Goal: Information Seeking & Learning: Learn about a topic

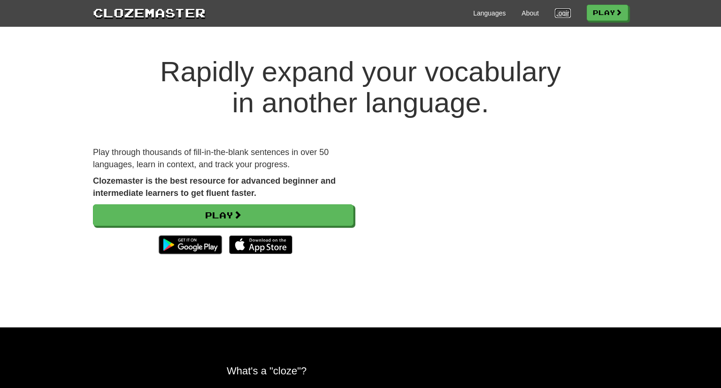
click at [560, 15] on link "Login" at bounding box center [563, 12] width 16 height 9
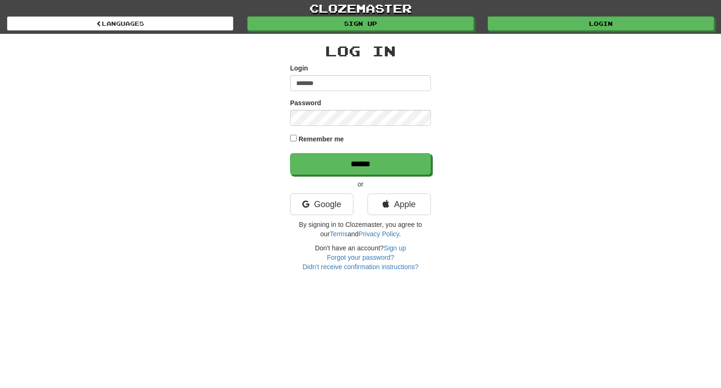
type input "*******"
click at [340, 141] on label "Remember me" at bounding box center [322, 138] width 46 height 9
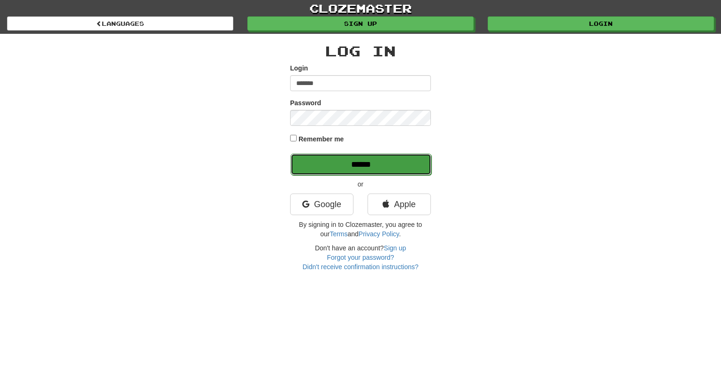
click at [344, 159] on input "******" at bounding box center [361, 165] width 141 height 22
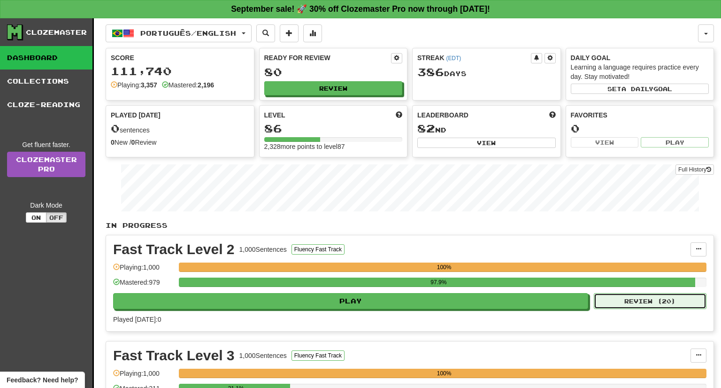
click at [688, 301] on button "Review ( 20 )" at bounding box center [650, 301] width 113 height 16
select select "**"
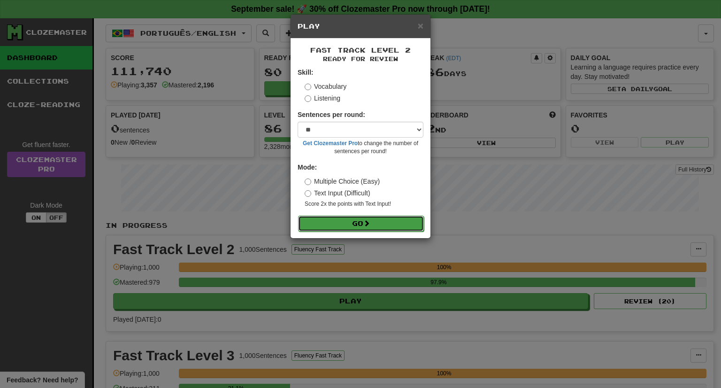
click at [370, 226] on span at bounding box center [366, 223] width 7 height 7
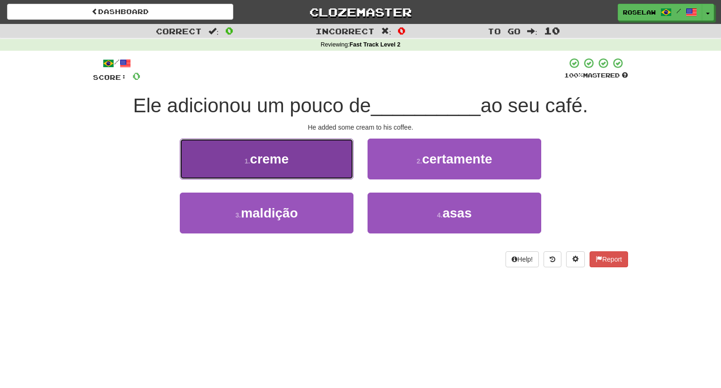
click at [321, 161] on button "1 . creme" at bounding box center [267, 158] width 174 height 41
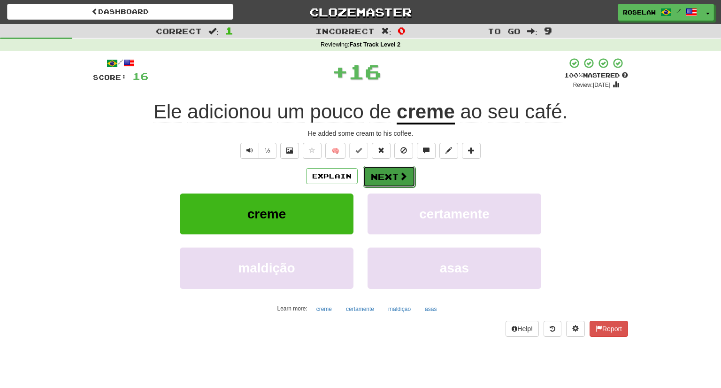
click at [379, 177] on button "Next" at bounding box center [389, 177] width 53 height 22
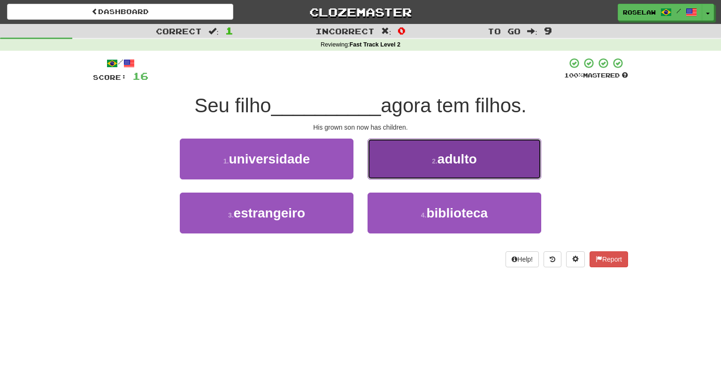
click at [406, 165] on button "2 . adulto" at bounding box center [455, 158] width 174 height 41
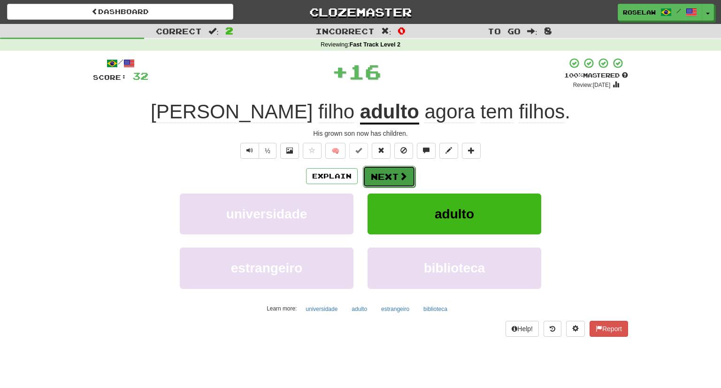
click at [381, 180] on button "Next" at bounding box center [389, 177] width 53 height 22
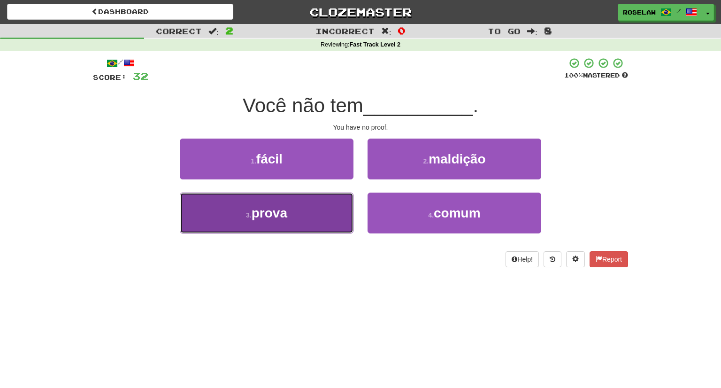
click at [315, 226] on button "3 . prova" at bounding box center [267, 212] width 174 height 41
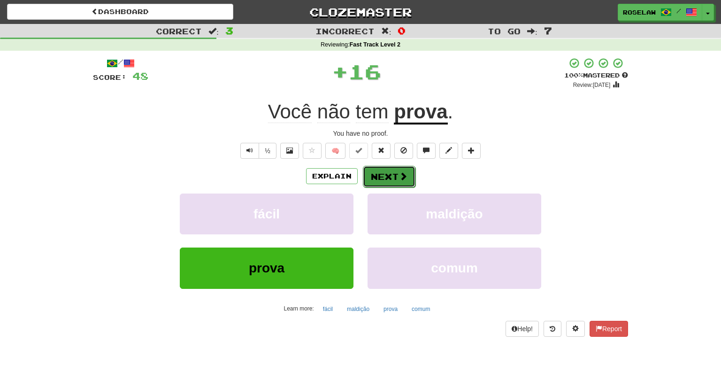
click at [381, 174] on button "Next" at bounding box center [389, 177] width 53 height 22
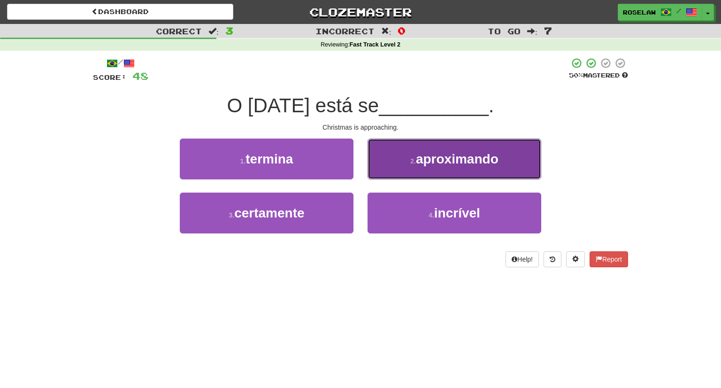
click at [400, 162] on button "2 . aproximando" at bounding box center [455, 158] width 174 height 41
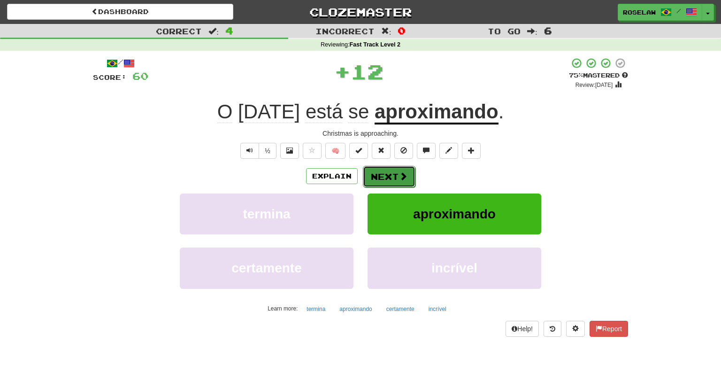
click at [380, 177] on button "Next" at bounding box center [389, 177] width 53 height 22
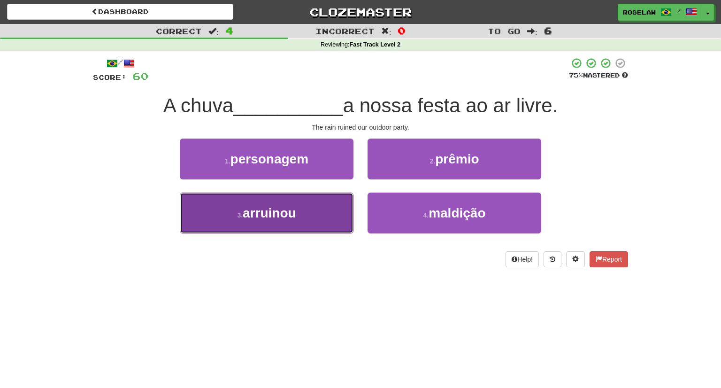
click at [304, 221] on button "3 . arruinou" at bounding box center [267, 212] width 174 height 41
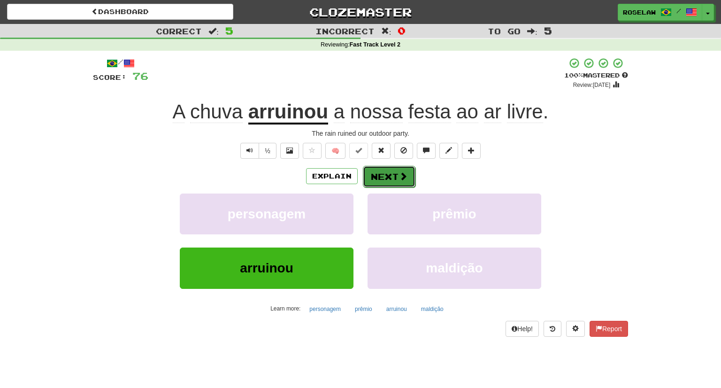
click at [377, 177] on button "Next" at bounding box center [389, 177] width 53 height 22
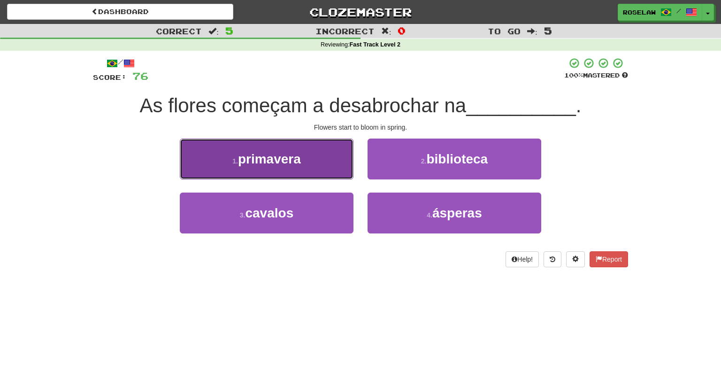
click at [313, 156] on button "1 . primavera" at bounding box center [267, 158] width 174 height 41
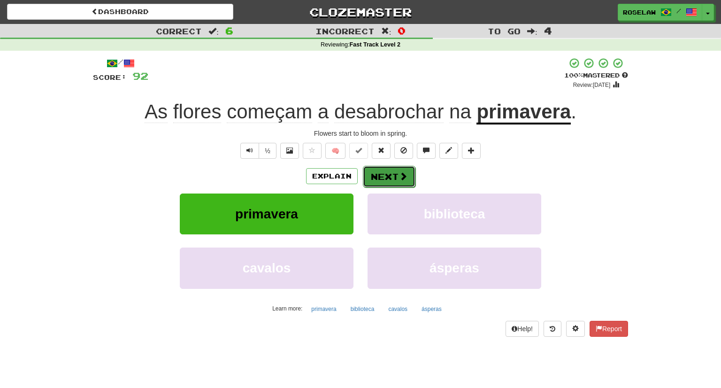
click at [378, 179] on button "Next" at bounding box center [389, 177] width 53 height 22
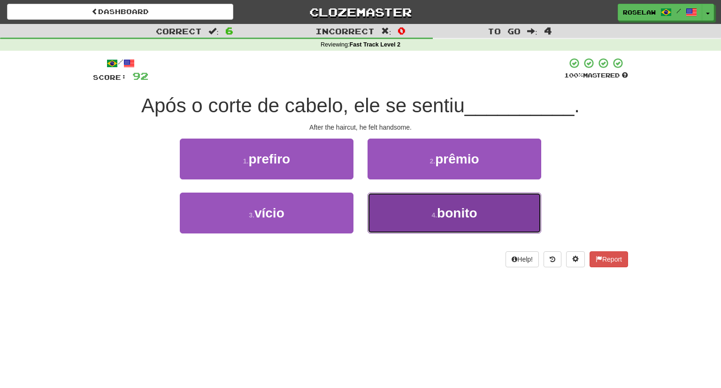
click at [404, 220] on button "4 . bonito" at bounding box center [455, 212] width 174 height 41
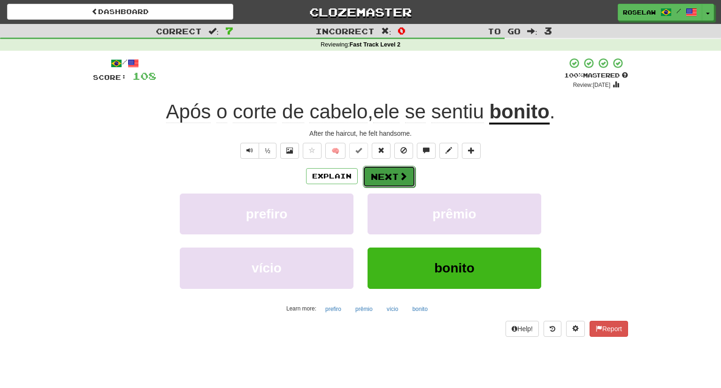
click at [378, 174] on button "Next" at bounding box center [389, 177] width 53 height 22
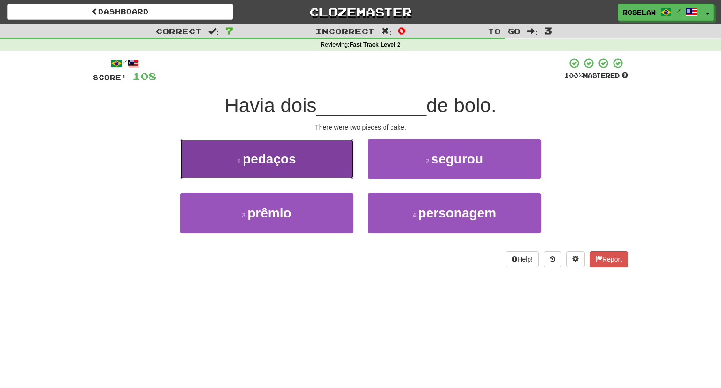
click at [309, 169] on button "1 . pedaços" at bounding box center [267, 158] width 174 height 41
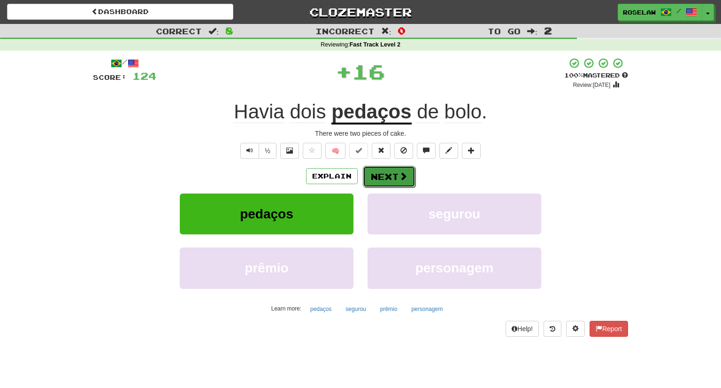
click at [375, 174] on button "Next" at bounding box center [389, 177] width 53 height 22
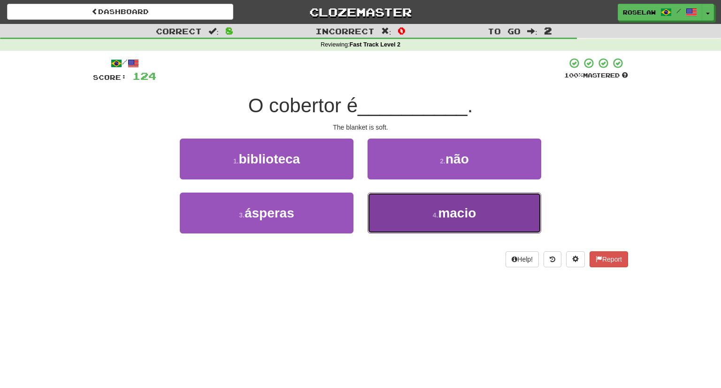
click at [411, 219] on button "4 . macio" at bounding box center [455, 212] width 174 height 41
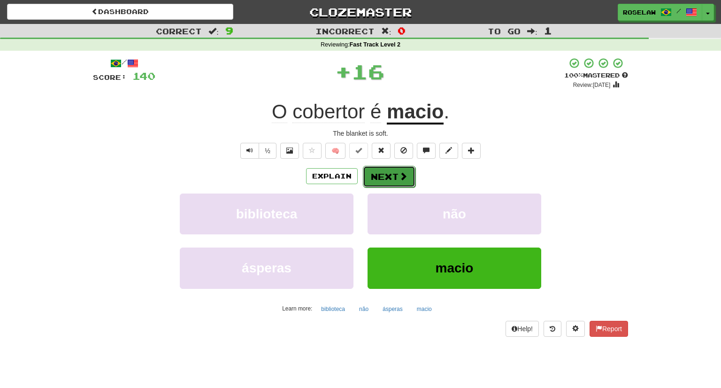
click at [379, 176] on button "Next" at bounding box center [389, 177] width 53 height 22
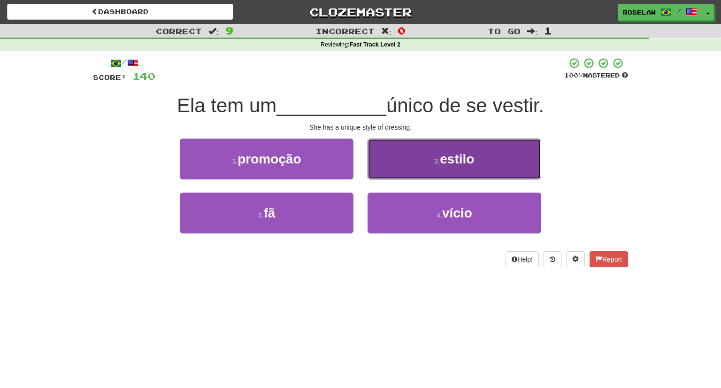
click at [398, 160] on button "2 . estilo" at bounding box center [455, 158] width 174 height 41
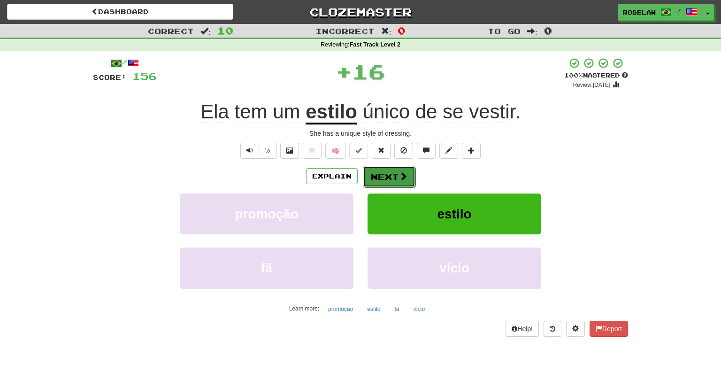
click at [380, 175] on button "Next" at bounding box center [389, 177] width 53 height 22
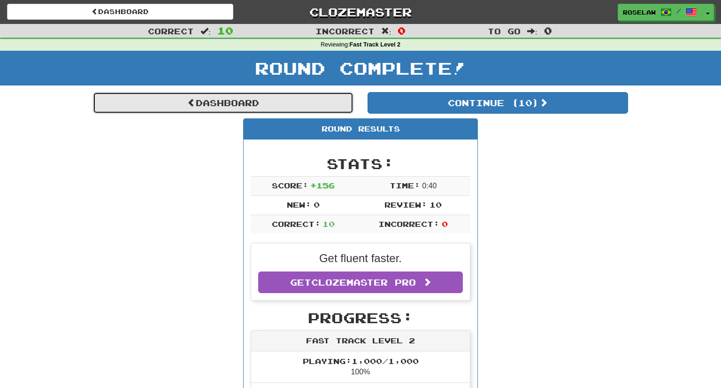
click at [216, 109] on link "Dashboard" at bounding box center [223, 103] width 261 height 22
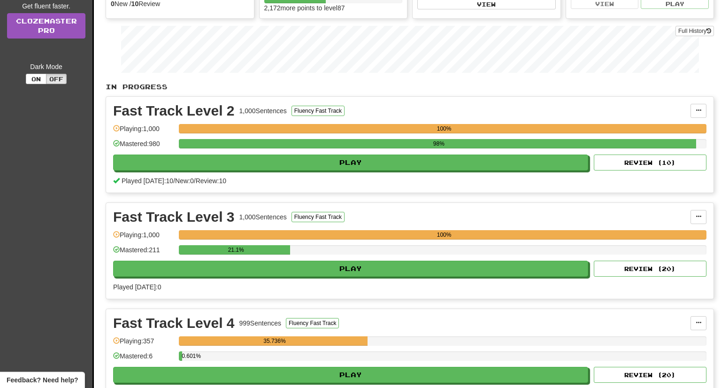
scroll to position [146, 0]
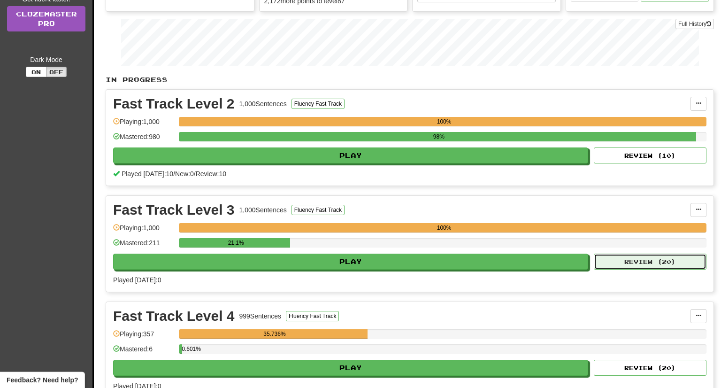
click at [654, 260] on button "Review ( 20 )" at bounding box center [650, 261] width 113 height 16
select select "**"
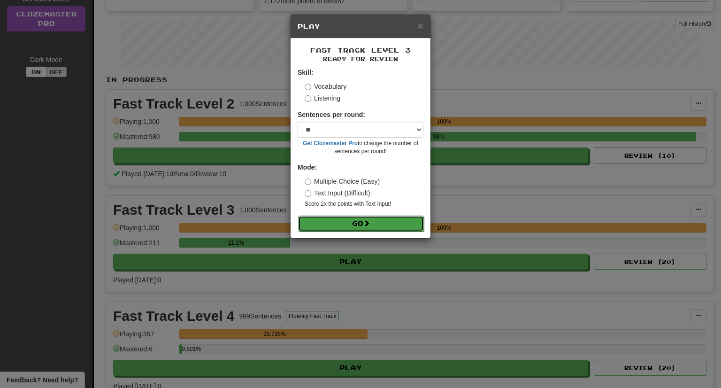
click at [365, 226] on button "Go" at bounding box center [361, 223] width 126 height 16
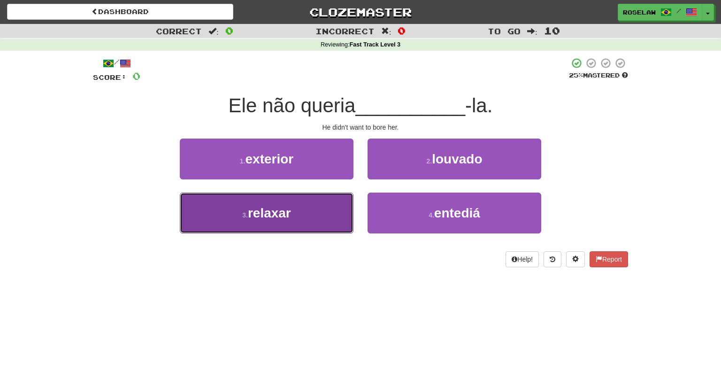
click at [303, 214] on button "3 . relaxar" at bounding box center [267, 212] width 174 height 41
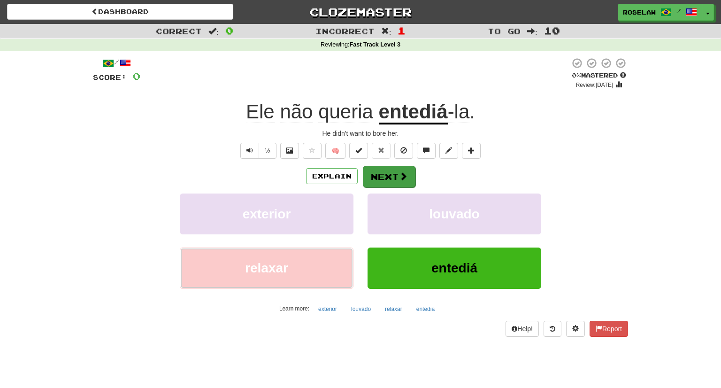
click at [383, 176] on button "Next" at bounding box center [389, 177] width 53 height 22
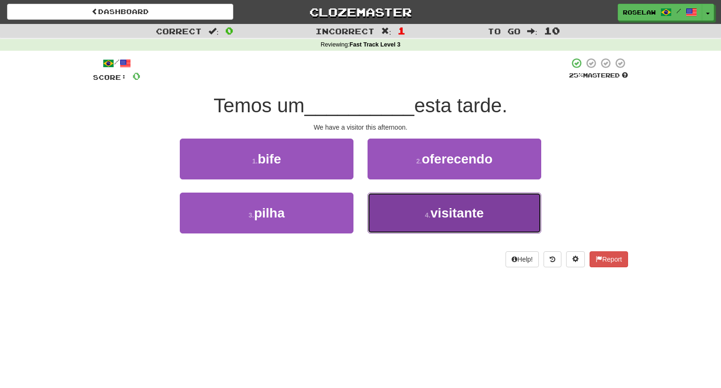
click at [400, 219] on button "4 . visitante" at bounding box center [455, 212] width 174 height 41
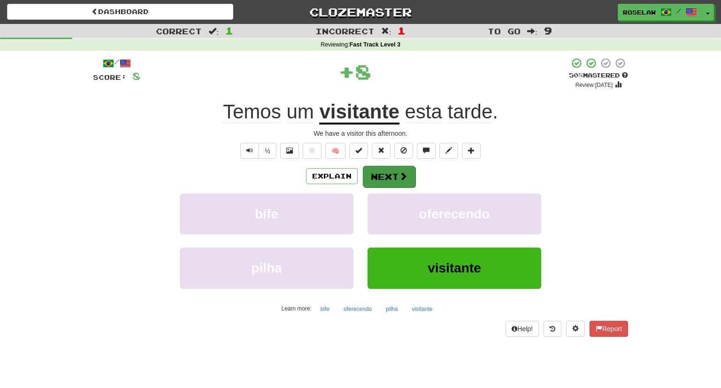
click at [395, 174] on button "Next" at bounding box center [389, 177] width 53 height 22
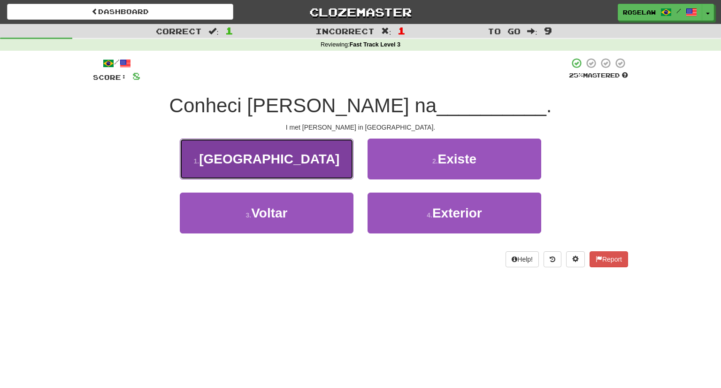
click at [311, 159] on button "1 . Austrália" at bounding box center [267, 158] width 174 height 41
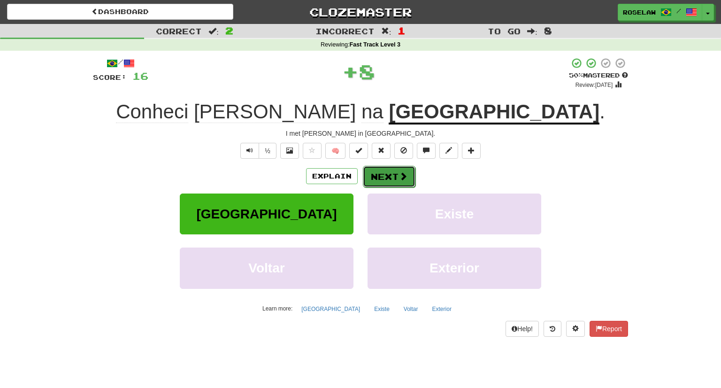
click at [374, 177] on button "Next" at bounding box center [389, 177] width 53 height 22
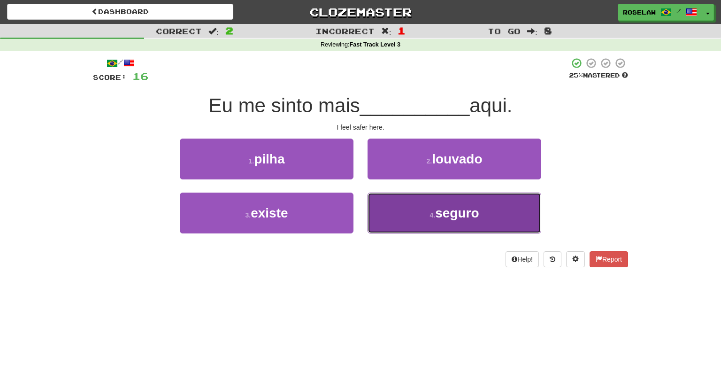
click at [395, 222] on button "4 . seguro" at bounding box center [455, 212] width 174 height 41
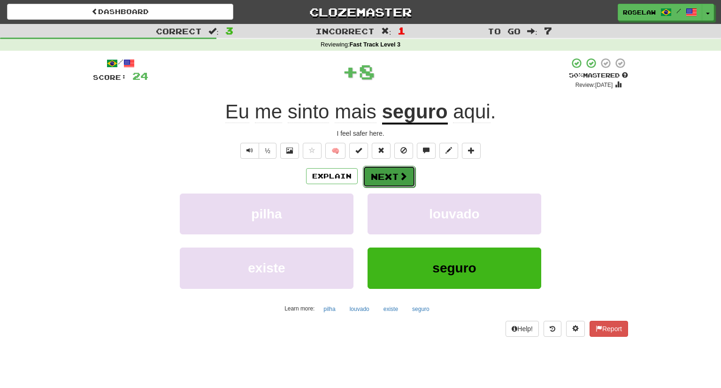
click at [399, 176] on span at bounding box center [403, 176] width 8 height 8
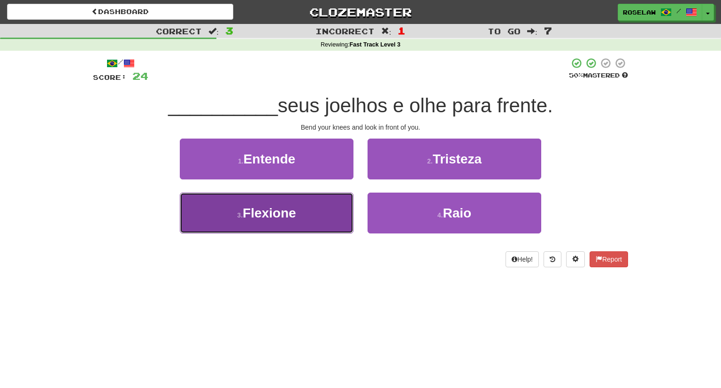
click at [309, 228] on button "3 . Flexione" at bounding box center [267, 212] width 174 height 41
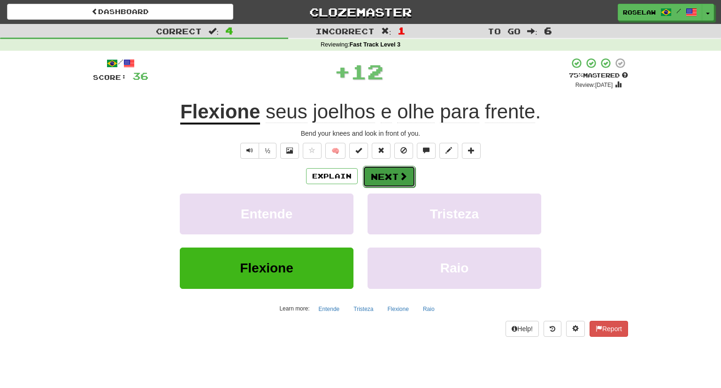
click at [384, 177] on button "Next" at bounding box center [389, 177] width 53 height 22
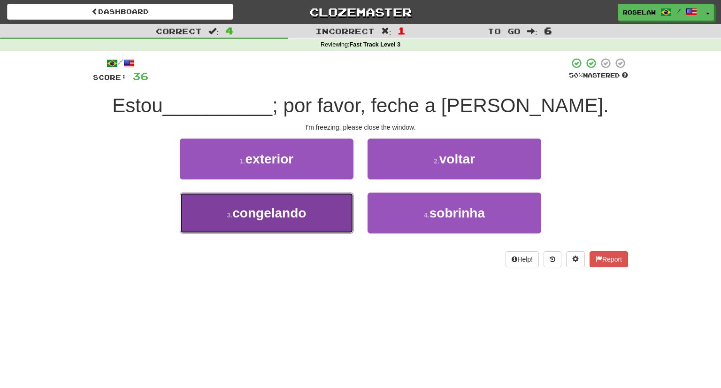
click at [304, 225] on button "3 . congelando" at bounding box center [267, 212] width 174 height 41
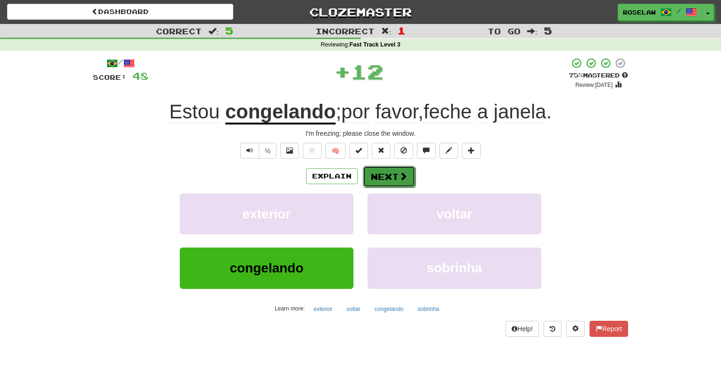
click at [381, 178] on button "Next" at bounding box center [389, 177] width 53 height 22
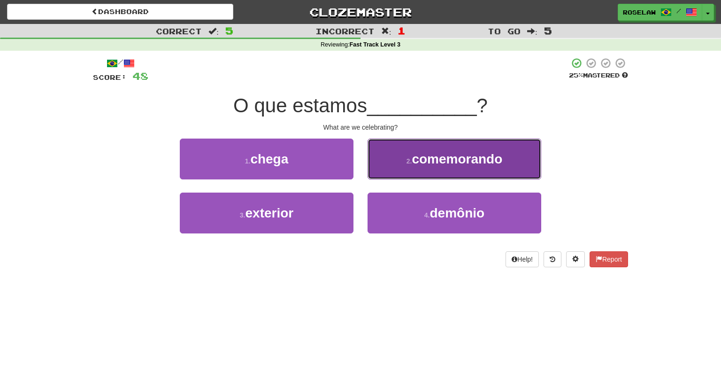
click at [405, 166] on button "2 . comemorando" at bounding box center [455, 158] width 174 height 41
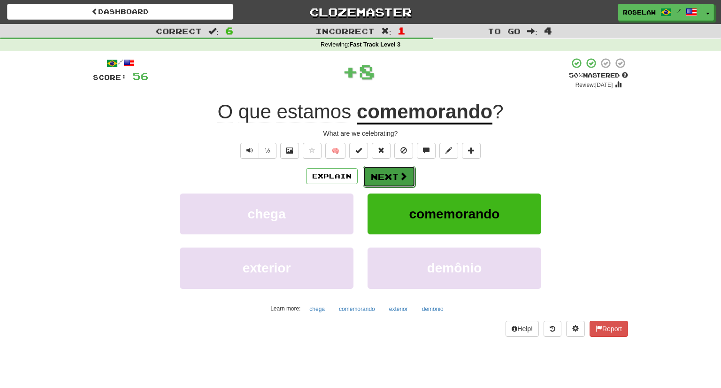
click at [380, 177] on button "Next" at bounding box center [389, 177] width 53 height 22
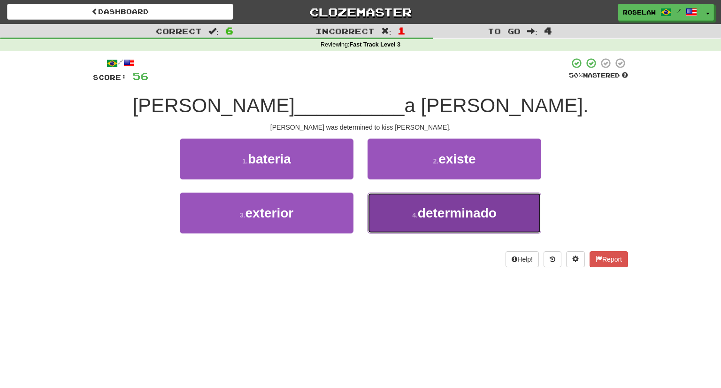
click at [406, 222] on button "4 . determinado" at bounding box center [455, 212] width 174 height 41
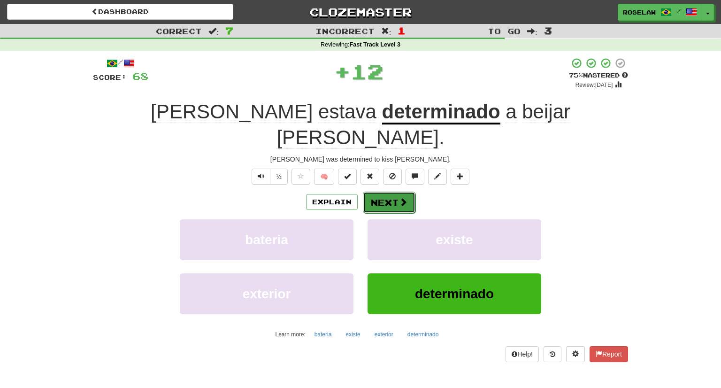
click at [384, 192] on button "Next" at bounding box center [389, 203] width 53 height 22
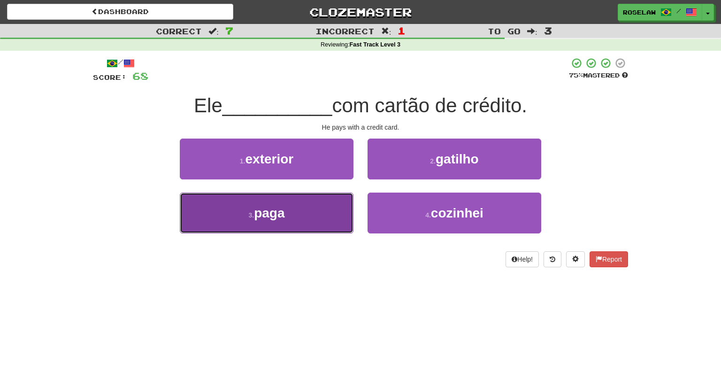
click at [309, 226] on button "3 . paga" at bounding box center [267, 212] width 174 height 41
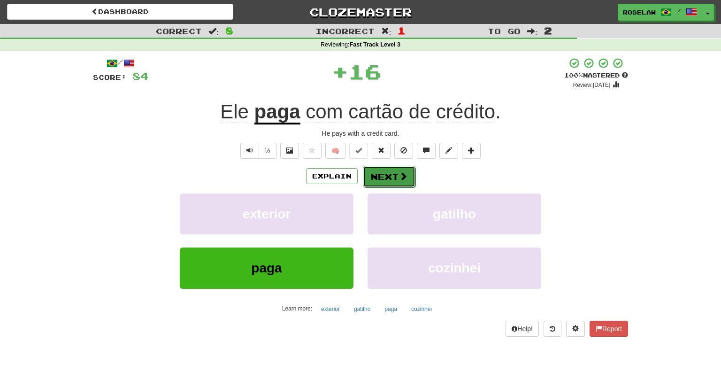
click at [379, 173] on button "Next" at bounding box center [389, 177] width 53 height 22
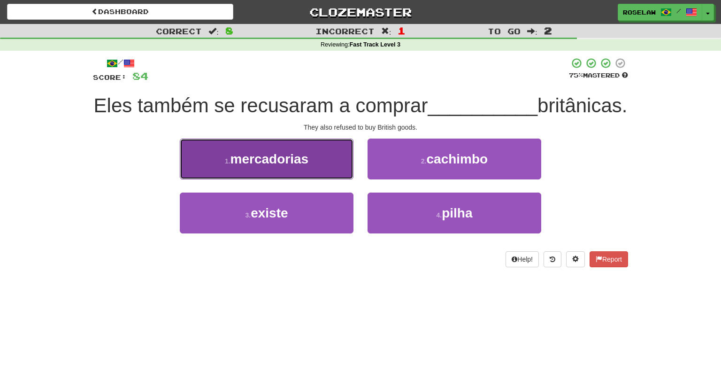
click at [317, 179] on button "1 . mercadorias" at bounding box center [267, 158] width 174 height 41
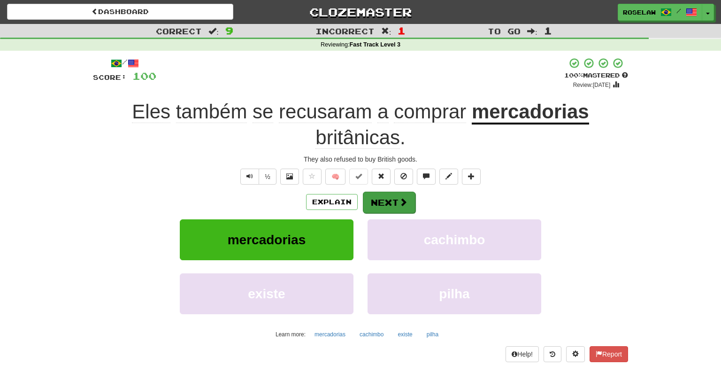
click at [381, 200] on button "Next" at bounding box center [389, 203] width 53 height 22
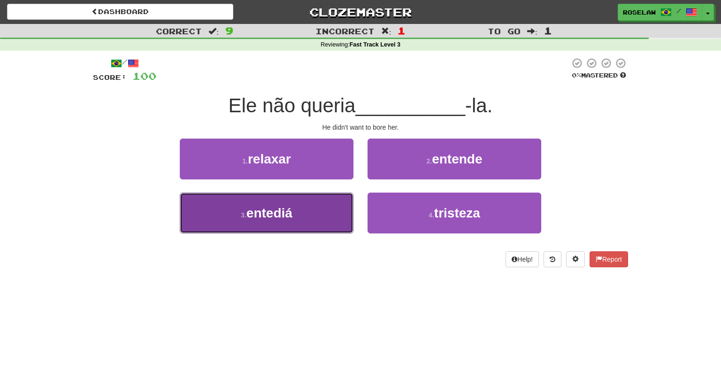
click at [302, 231] on button "3 . entediá" at bounding box center [267, 212] width 174 height 41
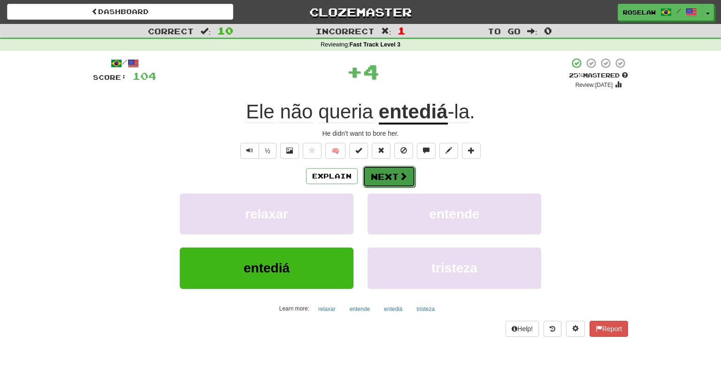
click at [378, 175] on button "Next" at bounding box center [389, 177] width 53 height 22
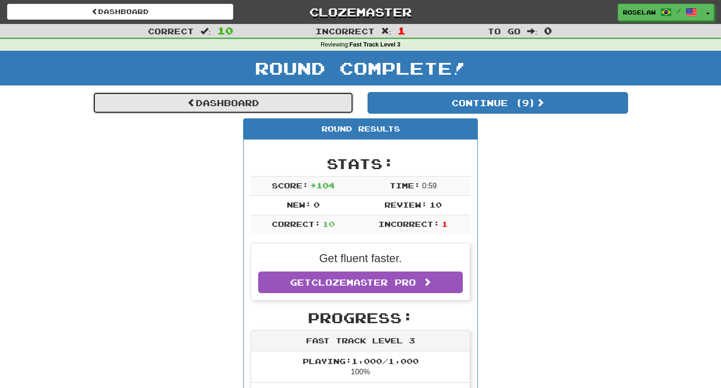
click at [226, 110] on link "Dashboard" at bounding box center [223, 103] width 261 height 22
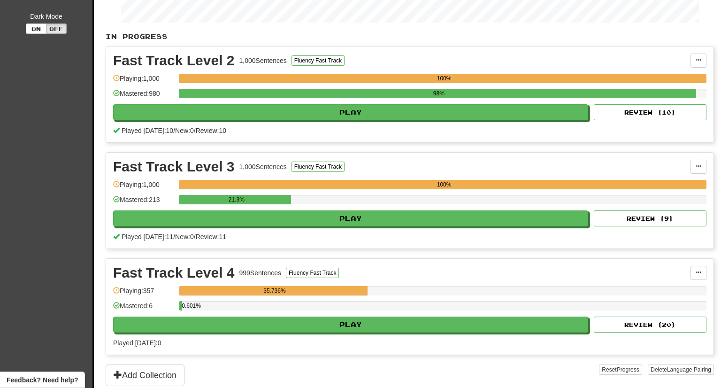
scroll to position [190, 0]
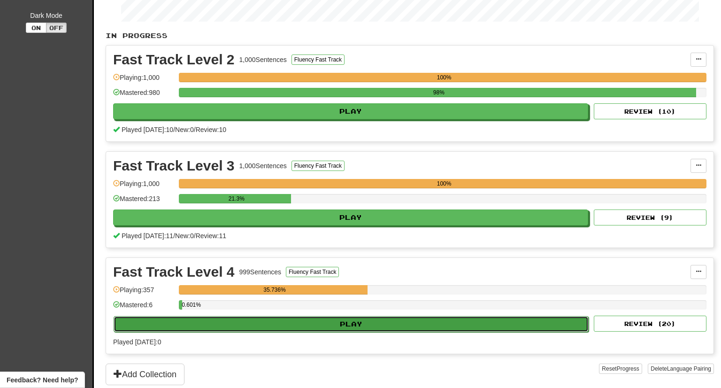
click at [297, 321] on button "Play" at bounding box center [351, 324] width 475 height 16
select select "**"
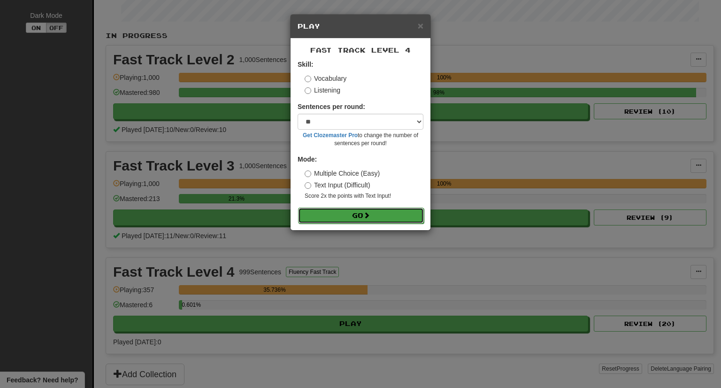
click at [360, 211] on button "Go" at bounding box center [361, 215] width 126 height 16
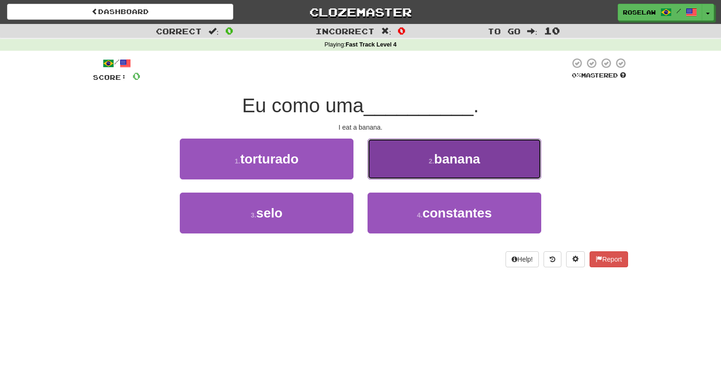
click at [409, 166] on button "2 . banana" at bounding box center [455, 158] width 174 height 41
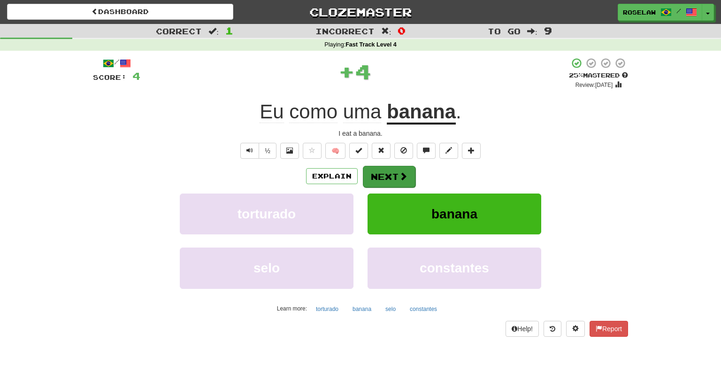
click at [381, 174] on button "Next" at bounding box center [389, 177] width 53 height 22
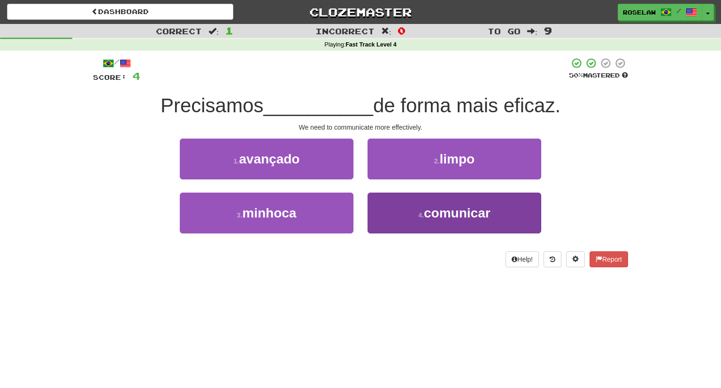
click at [408, 223] on button "4 . comunicar" at bounding box center [455, 212] width 174 height 41
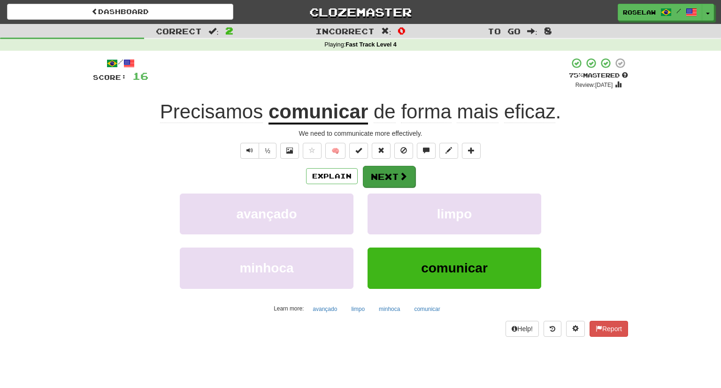
click at [381, 174] on button "Next" at bounding box center [389, 177] width 53 height 22
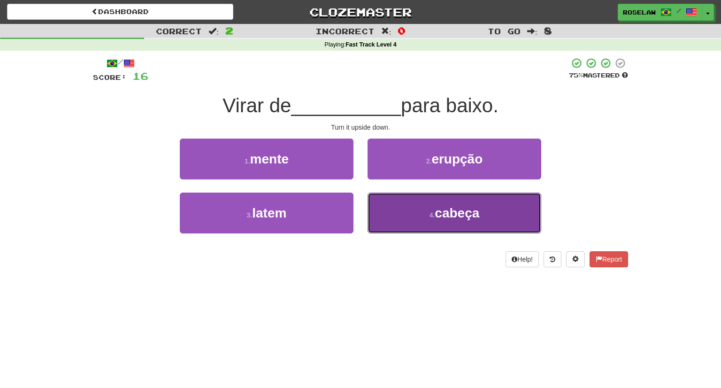
click at [395, 222] on button "4 . cabeça" at bounding box center [455, 212] width 174 height 41
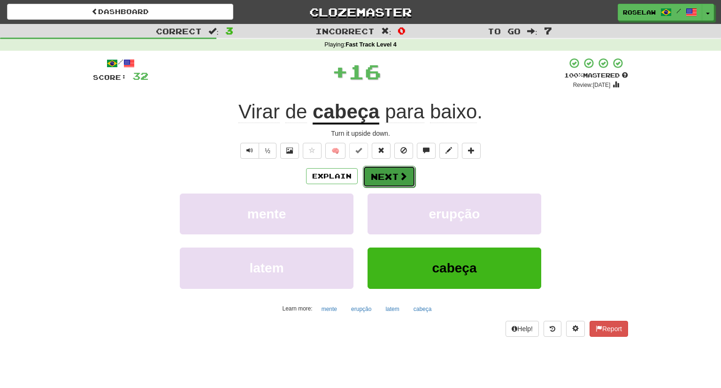
click at [390, 176] on button "Next" at bounding box center [389, 177] width 53 height 22
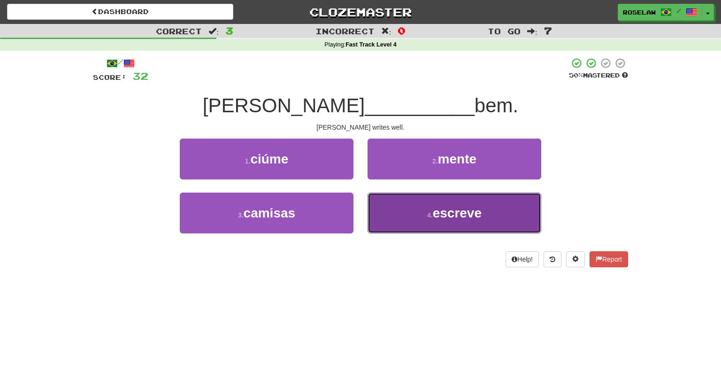
click at [413, 221] on button "4 . escreve" at bounding box center [455, 212] width 174 height 41
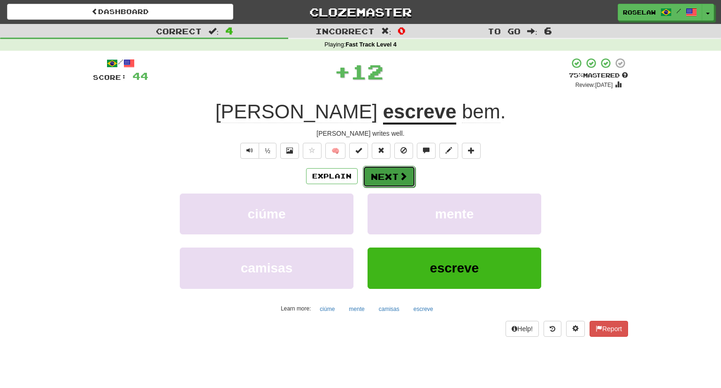
click at [395, 170] on button "Next" at bounding box center [389, 177] width 53 height 22
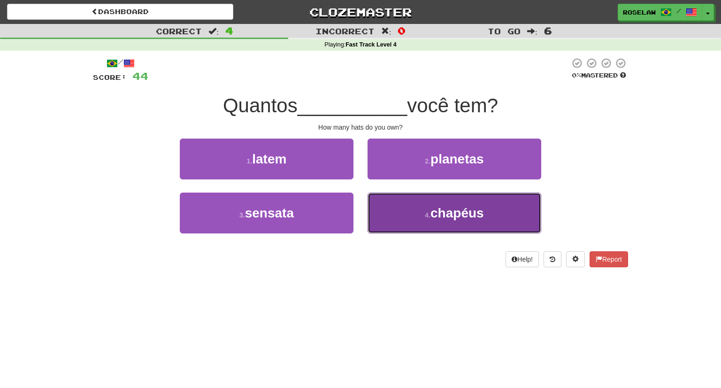
click at [398, 223] on button "4 . chapéus" at bounding box center [455, 212] width 174 height 41
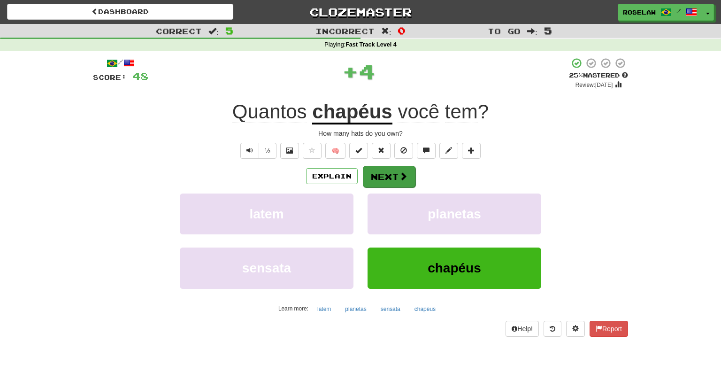
click at [400, 172] on span at bounding box center [403, 176] width 8 height 8
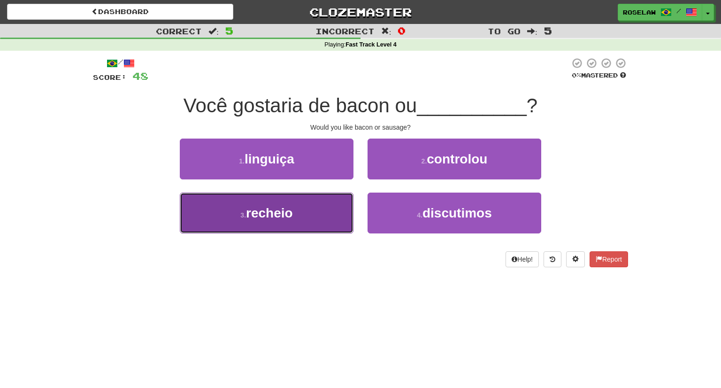
click at [310, 220] on button "3 . recheio" at bounding box center [267, 212] width 174 height 41
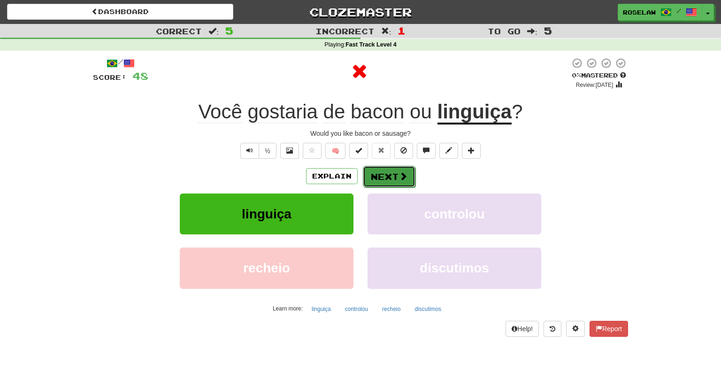
click at [376, 176] on button "Next" at bounding box center [389, 177] width 53 height 22
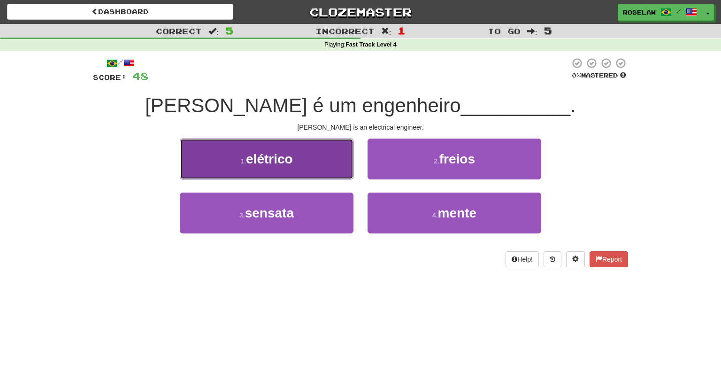
click at [324, 160] on button "1 . elétrico" at bounding box center [267, 158] width 174 height 41
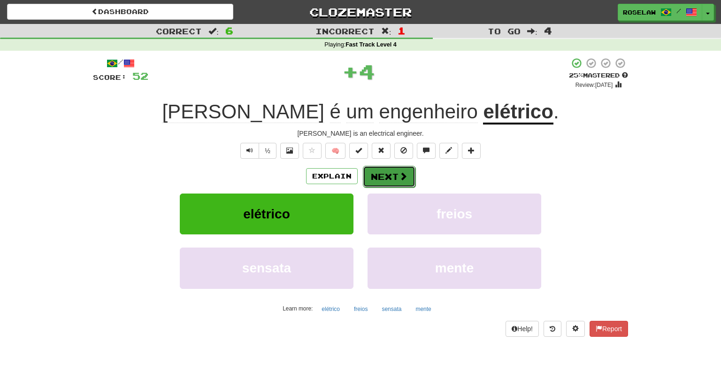
click at [383, 173] on button "Next" at bounding box center [389, 177] width 53 height 22
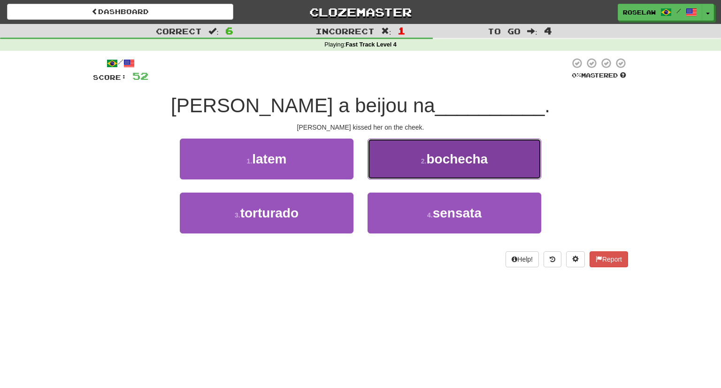
click at [395, 158] on button "2 . bochecha" at bounding box center [455, 158] width 174 height 41
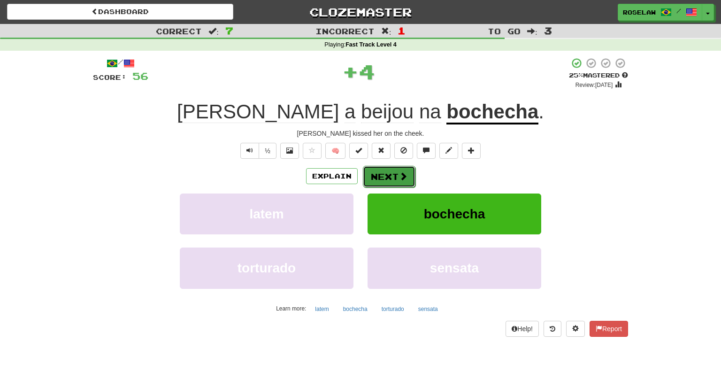
click at [381, 174] on button "Next" at bounding box center [389, 177] width 53 height 22
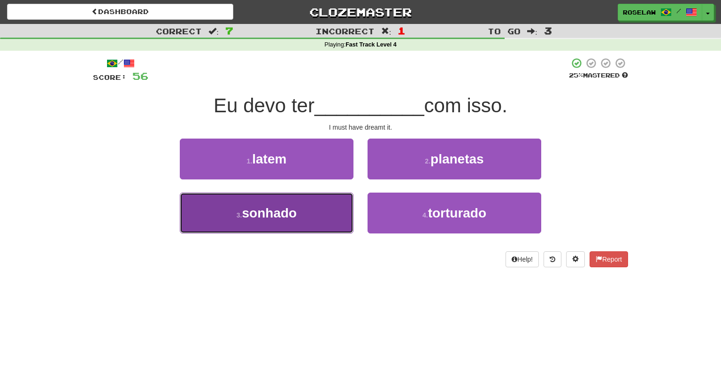
click at [308, 221] on button "3 . sonhado" at bounding box center [267, 212] width 174 height 41
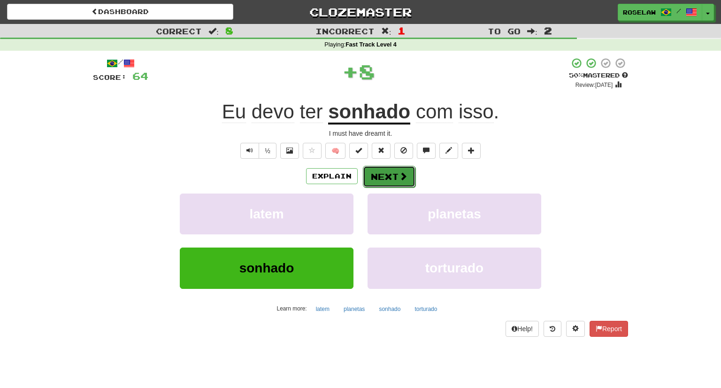
click at [381, 175] on button "Next" at bounding box center [389, 177] width 53 height 22
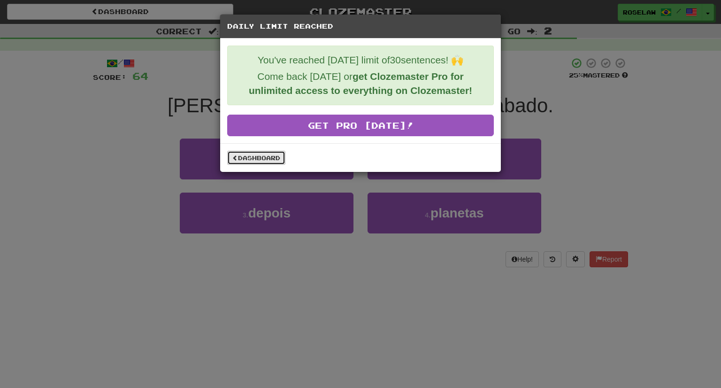
click at [281, 154] on link "Dashboard" at bounding box center [256, 158] width 58 height 14
